Goal: Information Seeking & Learning: Learn about a topic

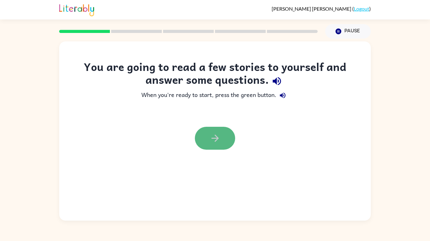
click at [225, 139] on button "button" at bounding box center [215, 138] width 40 height 23
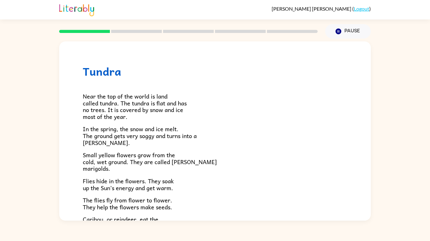
click at [158, 127] on span "In the spring, the snow and ice melt. The ground gets very soggy and turns into…" at bounding box center [140, 136] width 114 height 23
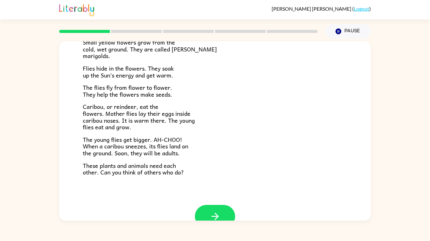
scroll to position [129, 0]
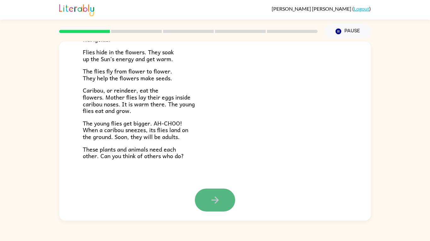
click at [225, 197] on button "button" at bounding box center [215, 200] width 40 height 23
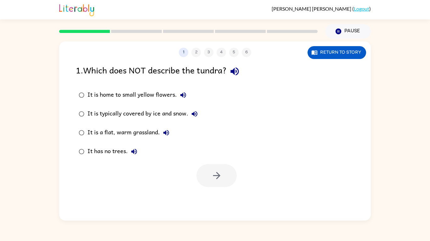
click at [180, 96] on icon "button" at bounding box center [183, 95] width 6 height 6
click at [193, 113] on icon "button" at bounding box center [194, 114] width 6 height 6
click at [168, 132] on icon "button" at bounding box center [166, 133] width 8 height 8
click at [135, 149] on icon "button" at bounding box center [134, 152] width 8 height 8
click at [179, 55] on button "1" at bounding box center [183, 52] width 9 height 9
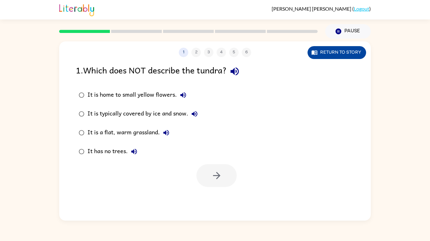
click at [352, 49] on button "Return to story" at bounding box center [336, 52] width 58 height 13
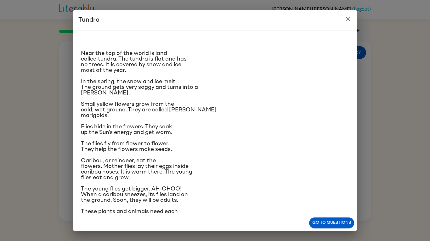
click at [352, 49] on div "Near the top of the world is land called tundra. The tundra is flat and has no …" at bounding box center [214, 122] width 283 height 185
click at [322, 224] on button "Go to questions" at bounding box center [331, 223] width 45 height 11
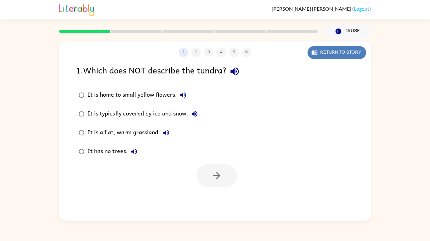
click at [358, 53] on button "Return to story" at bounding box center [336, 52] width 58 height 13
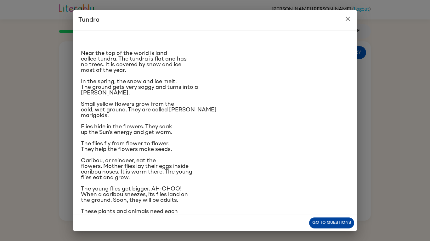
click at [326, 223] on button "Go to questions" at bounding box center [331, 223] width 45 height 11
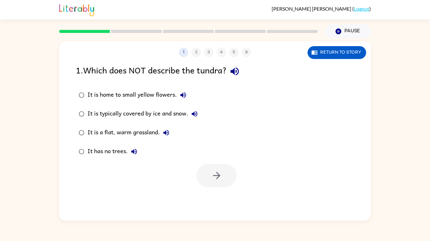
click at [159, 134] on div "It is a flat, warm grassland." at bounding box center [129, 133] width 85 height 13
click at [223, 175] on button "button" at bounding box center [216, 175] width 40 height 23
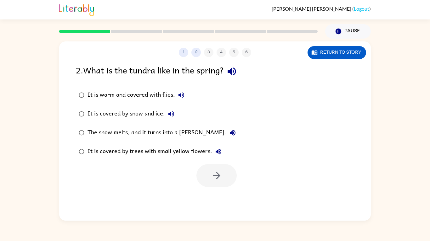
click at [140, 132] on div "The snow melts, and it turns into a [PERSON_NAME]." at bounding box center [162, 133] width 151 height 13
click at [205, 173] on button "button" at bounding box center [216, 175] width 40 height 23
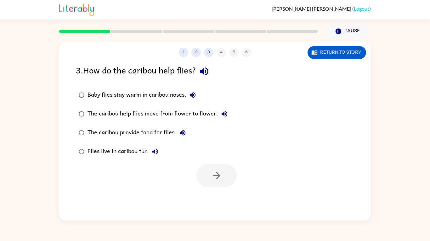
click at [183, 94] on div "Baby flies stay warm in caribou noses." at bounding box center [142, 95] width 111 height 13
click at [215, 173] on icon "button" at bounding box center [216, 175] width 11 height 11
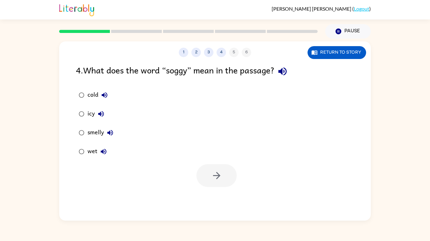
click at [90, 152] on div "wet" at bounding box center [98, 152] width 22 height 13
click at [215, 178] on icon "button" at bounding box center [216, 175] width 11 height 11
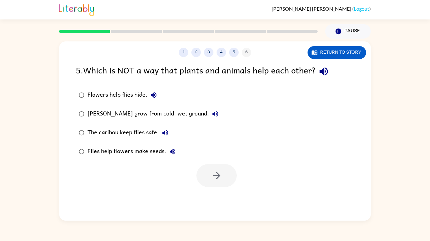
click at [156, 113] on div "[PERSON_NAME] grow from cold, wet ground." at bounding box center [154, 114] width 134 height 13
click at [225, 175] on button "button" at bounding box center [216, 175] width 40 height 23
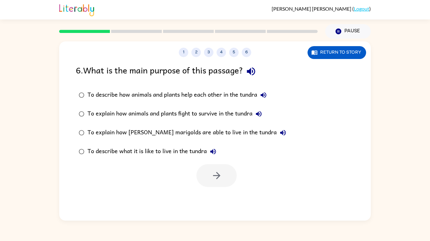
click at [169, 97] on div "To describe how animals and plants help each other in the tundra" at bounding box center [178, 95] width 182 height 13
click at [212, 172] on icon "button" at bounding box center [216, 175] width 11 height 11
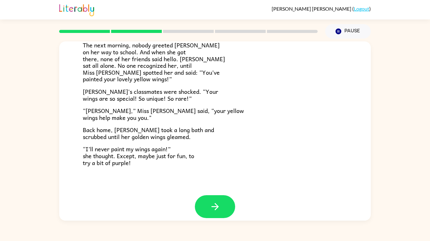
scroll to position [176, 0]
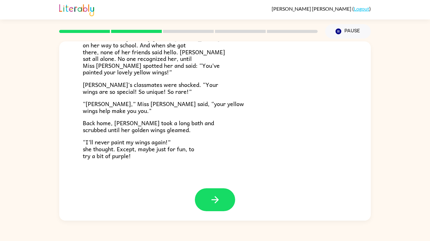
drag, startPoint x: 370, startPoint y: 164, endPoint x: 371, endPoint y: 193, distance: 28.9
click at [371, 193] on div "[PERSON_NAME] [PERSON_NAME] the ladybug was a special bug. Unlike all her frien…" at bounding box center [215, 130] width 430 height 182
click at [214, 201] on icon "button" at bounding box center [214, 200] width 7 height 7
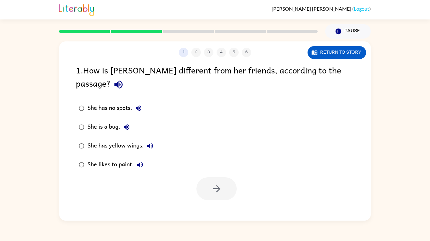
scroll to position [0, 0]
click at [113, 140] on div "She has yellow wings." at bounding box center [121, 146] width 69 height 13
click at [211, 184] on icon "button" at bounding box center [216, 189] width 11 height 11
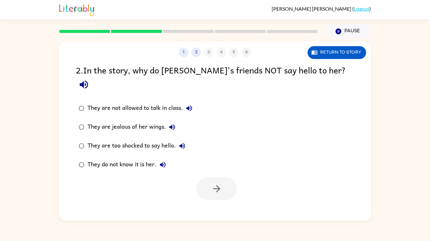
click at [126, 159] on div "They do not know it is her." at bounding box center [127, 165] width 81 height 13
click at [206, 178] on button "button" at bounding box center [216, 189] width 40 height 23
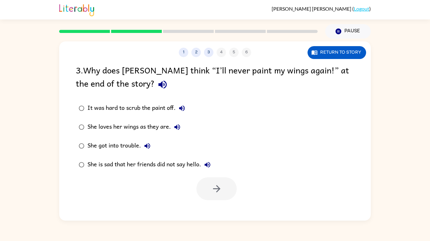
click at [119, 125] on div "She loves her wings as they are." at bounding box center [135, 127] width 96 height 13
click at [212, 192] on icon "button" at bounding box center [216, 189] width 11 height 11
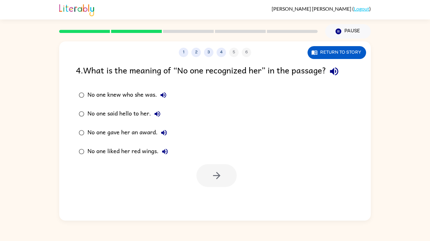
click at [133, 95] on div "No one knew who she was." at bounding box center [128, 95] width 82 height 13
click at [215, 178] on icon "button" at bounding box center [216, 175] width 11 height 11
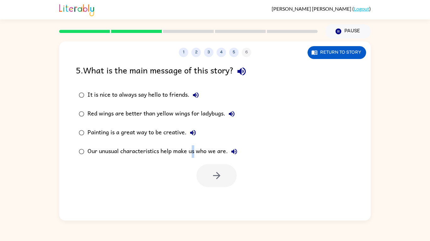
drag, startPoint x: 194, startPoint y: 152, endPoint x: 195, endPoint y: 161, distance: 9.6
click at [195, 161] on label "Our unusual characteristics help make us who we are." at bounding box center [157, 151] width 171 height 19
click at [196, 171] on div at bounding box center [214, 174] width 311 height 26
drag, startPoint x: 188, startPoint y: 134, endPoint x: 187, endPoint y: 147, distance: 13.2
click at [187, 147] on div "It is nice to always say hello to friends. Red wings are better than yellow win…" at bounding box center [162, 123] width 173 height 75
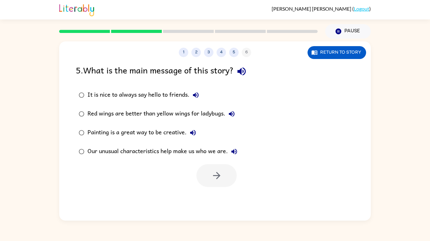
click at [187, 151] on div "Our unusual characteristics help make us who we are." at bounding box center [163, 152] width 153 height 13
click at [218, 184] on button "button" at bounding box center [216, 175] width 40 height 23
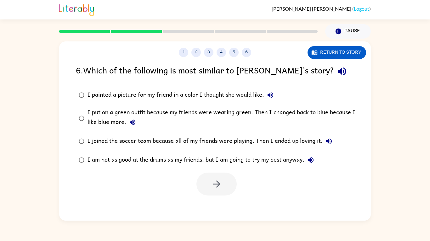
click at [204, 111] on div "I put on a green outfit because my friends were wearing green. Then I changed b…" at bounding box center [224, 118] width 275 height 21
click at [208, 180] on button "button" at bounding box center [216, 184] width 40 height 23
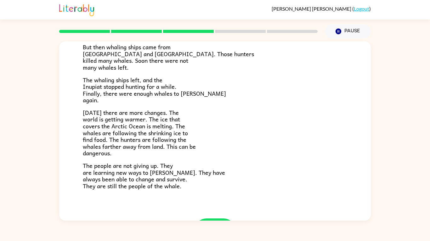
scroll to position [212, 0]
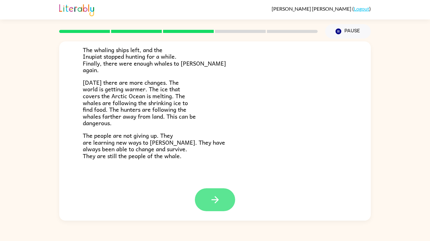
click at [210, 206] on button "button" at bounding box center [215, 200] width 40 height 23
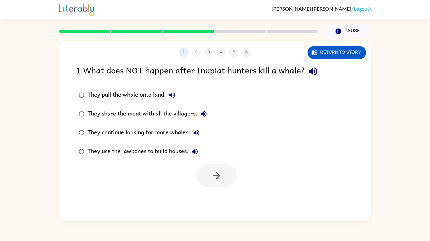
scroll to position [0, 0]
click at [153, 134] on div "They continue looking for more whales." at bounding box center [144, 133] width 115 height 13
click at [204, 174] on button "button" at bounding box center [216, 175] width 40 height 23
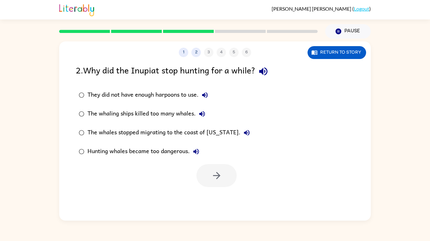
click at [164, 151] on div "Hunting whales became too dangerous." at bounding box center [144, 152] width 115 height 13
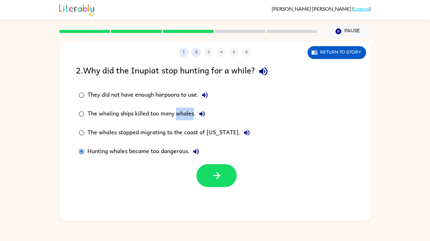
click at [149, 113] on div "The whaling ships killed too many whales." at bounding box center [147, 114] width 121 height 13
click at [205, 160] on label "Hunting whales became too dangerous." at bounding box center [164, 151] width 184 height 19
click at [207, 174] on button "button" at bounding box center [216, 175] width 40 height 23
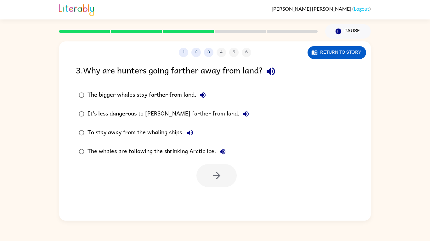
click at [179, 150] on div "The whales are following the shrinking Arctic ice." at bounding box center [157, 152] width 141 height 13
click at [207, 179] on button "button" at bounding box center [216, 175] width 40 height 23
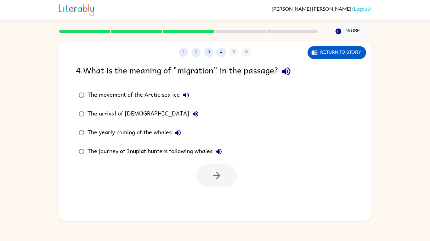
click at [153, 131] on div "The yearly coming of the whales" at bounding box center [135, 133] width 97 height 13
click at [213, 180] on icon "button" at bounding box center [216, 175] width 11 height 11
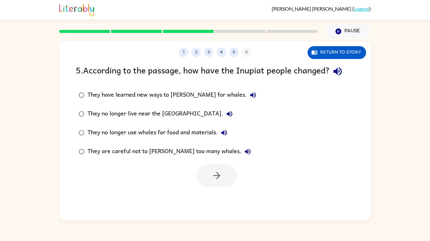
click at [213, 180] on div at bounding box center [216, 175] width 40 height 23
click at [120, 95] on div "They have learned new ways to [PERSON_NAME] for whales." at bounding box center [173, 95] width 172 height 13
click at [166, 155] on div "They are careful not to [PERSON_NAME] too many whales." at bounding box center [170, 152] width 166 height 13
click at [174, 96] on div "They have learned new ways to [PERSON_NAME] for whales." at bounding box center [173, 95] width 172 height 13
click at [212, 170] on icon "button" at bounding box center [216, 175] width 11 height 11
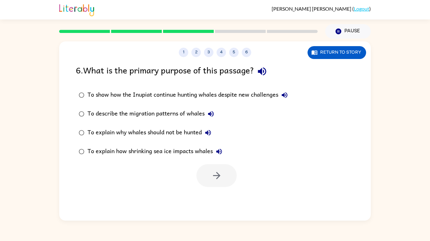
click at [140, 132] on div "To explain why whales should not be hunted" at bounding box center [150, 133] width 127 height 13
click at [216, 174] on icon "button" at bounding box center [216, 175] width 11 height 11
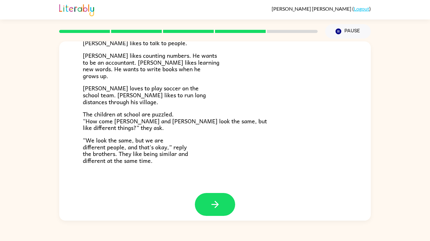
scroll to position [136, 0]
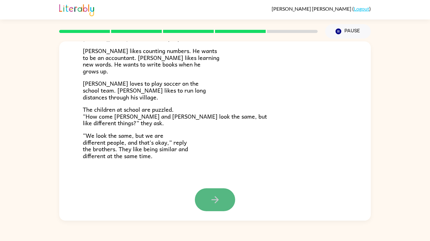
click at [224, 197] on button "button" at bounding box center [215, 200] width 40 height 23
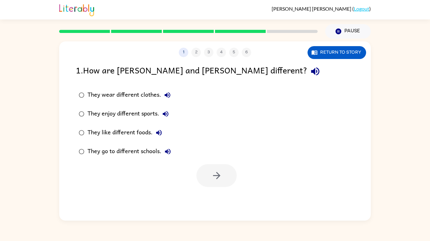
click at [127, 113] on div "They enjoy different sports." at bounding box center [129, 114] width 84 height 13
click at [206, 173] on button "button" at bounding box center [216, 175] width 40 height 23
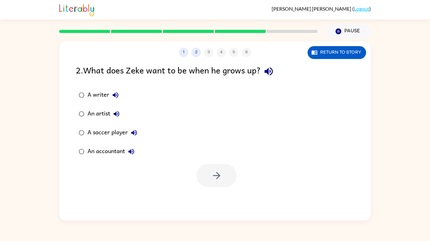
click at [104, 96] on div "A writer" at bounding box center [104, 95] width 34 height 13
click at [228, 180] on button "button" at bounding box center [216, 175] width 40 height 23
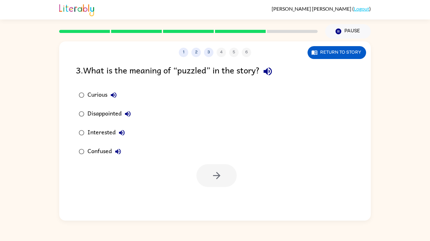
click at [107, 150] on div "Confused" at bounding box center [105, 152] width 37 height 13
click at [198, 178] on button "button" at bounding box center [216, 175] width 40 height 23
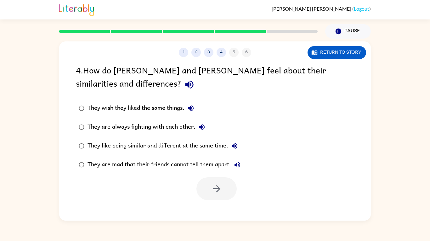
click at [176, 154] on label "They like being similar and different at the same time." at bounding box center [159, 146] width 174 height 19
click at [208, 189] on button "button" at bounding box center [216, 189] width 40 height 23
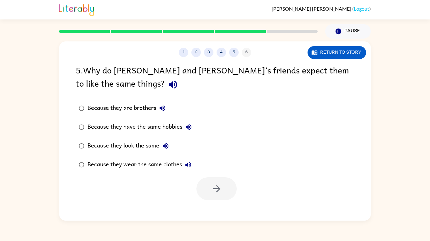
click at [158, 147] on div "Because they look the same" at bounding box center [129, 146] width 84 height 13
click at [209, 189] on button "button" at bounding box center [216, 189] width 40 height 23
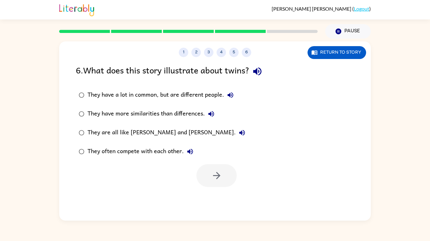
click at [172, 93] on div "They have a lot in common, but are different people." at bounding box center [161, 95] width 149 height 13
click at [219, 178] on icon "button" at bounding box center [216, 175] width 11 height 11
